Goal: Check status: Check status

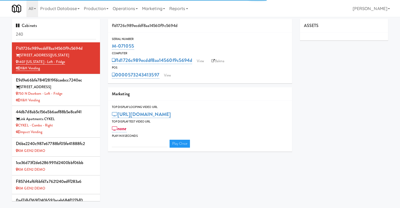
type input "3"
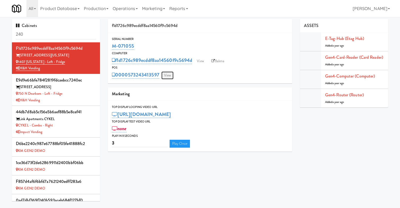
click at [165, 76] on link "View" at bounding box center [167, 75] width 12 height 8
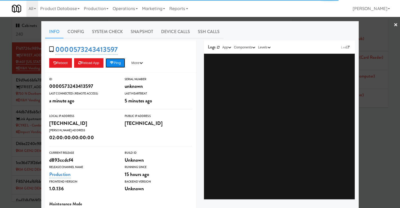
click at [122, 66] on button "Ping" at bounding box center [115, 63] width 20 height 10
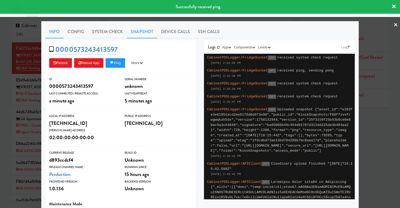
click at [140, 27] on link "Snapshot" at bounding box center [142, 31] width 30 height 13
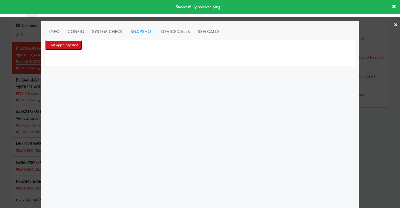
click at [75, 45] on button "Get App Snapshot" at bounding box center [63, 45] width 37 height 10
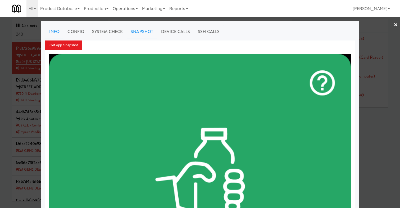
click at [59, 33] on link "Info" at bounding box center [54, 31] width 18 height 13
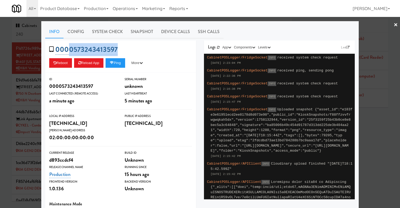
drag, startPoint x: 122, startPoint y: 49, endPoint x: 67, endPoint y: 51, distance: 55.3
click at [67, 51] on div "0000573243413597 Reboot Reload App Ping More Ping Server Restart Server Force R…" at bounding box center [120, 56] width 151 height 32
copy link "0573243413597"
click at [120, 66] on button "Ping" at bounding box center [115, 63] width 20 height 10
click at [397, 26] on link "×" at bounding box center [395, 25] width 4 height 16
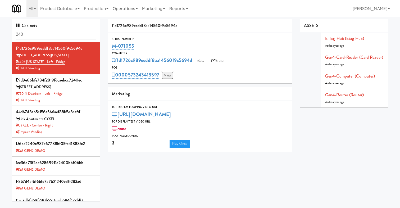
click at [168, 77] on link "View" at bounding box center [167, 75] width 12 height 8
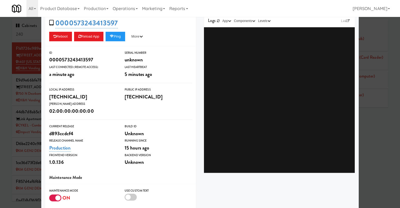
scroll to position [80, 0]
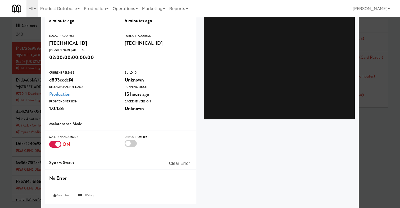
click at [56, 145] on div at bounding box center [55, 144] width 12 height 7
click at [0, 0] on input "checkbox" at bounding box center [0, 0] width 0 height 0
click at [56, 142] on div at bounding box center [55, 144] width 12 height 7
click at [0, 0] on input "checkbox" at bounding box center [0, 0] width 0 height 0
click at [5, 73] on div at bounding box center [200, 104] width 400 height 208
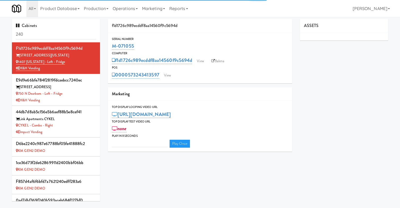
type input "3"
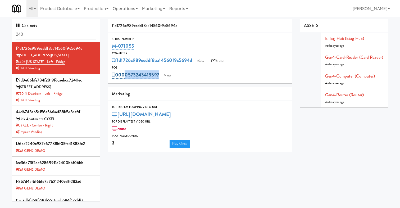
drag, startPoint x: 187, startPoint y: 74, endPoint x: 124, endPoint y: 76, distance: 63.8
click at [124, 76] on div "0000573243413597 View" at bounding box center [200, 74] width 176 height 9
copy div "00573243413597 View"
